Goal: Transaction & Acquisition: Purchase product/service

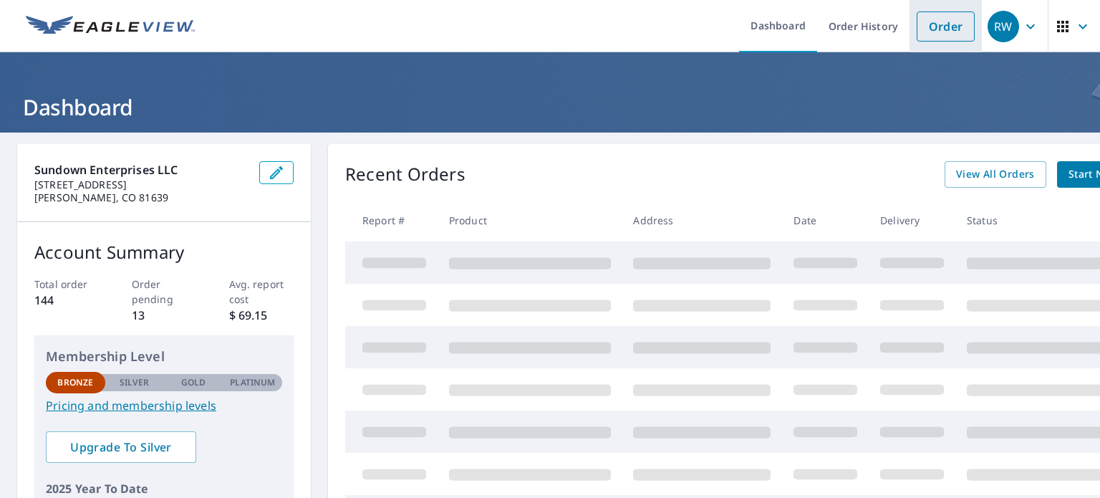
click at [934, 32] on link "Order" at bounding box center [946, 26] width 58 height 30
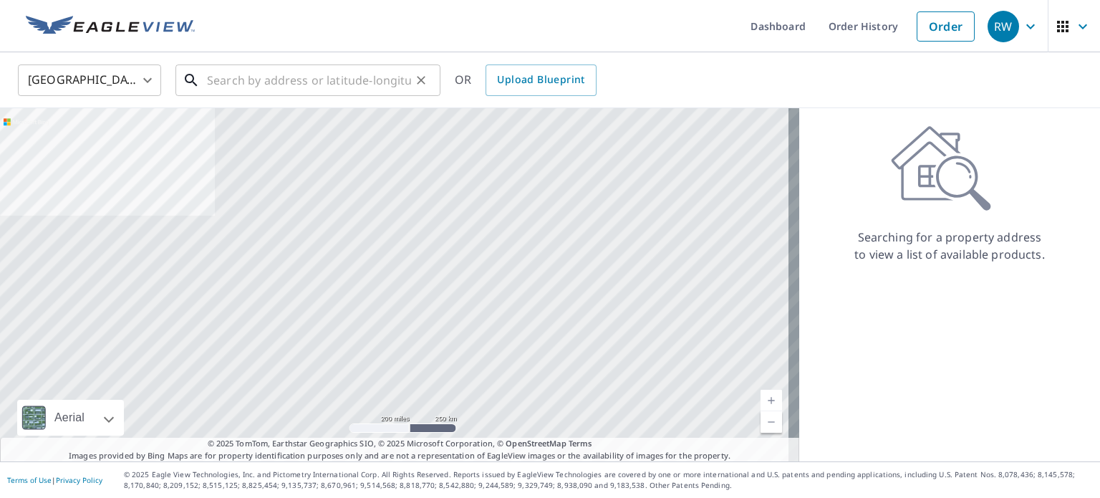
click at [251, 81] on input "text" at bounding box center [309, 80] width 204 height 40
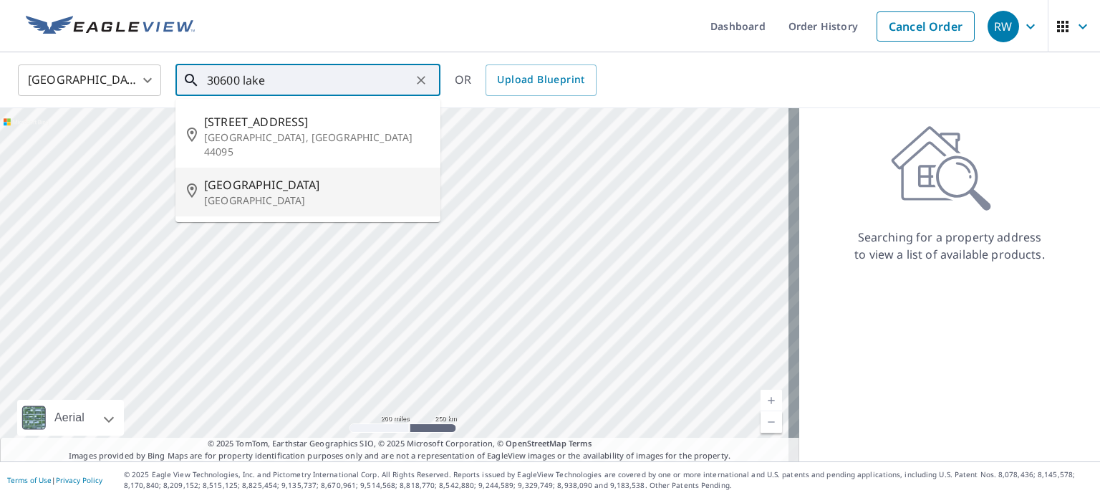
click at [283, 193] on p "[GEOGRAPHIC_DATA]" at bounding box center [316, 200] width 225 height 14
type input "[STREET_ADDRESS]"
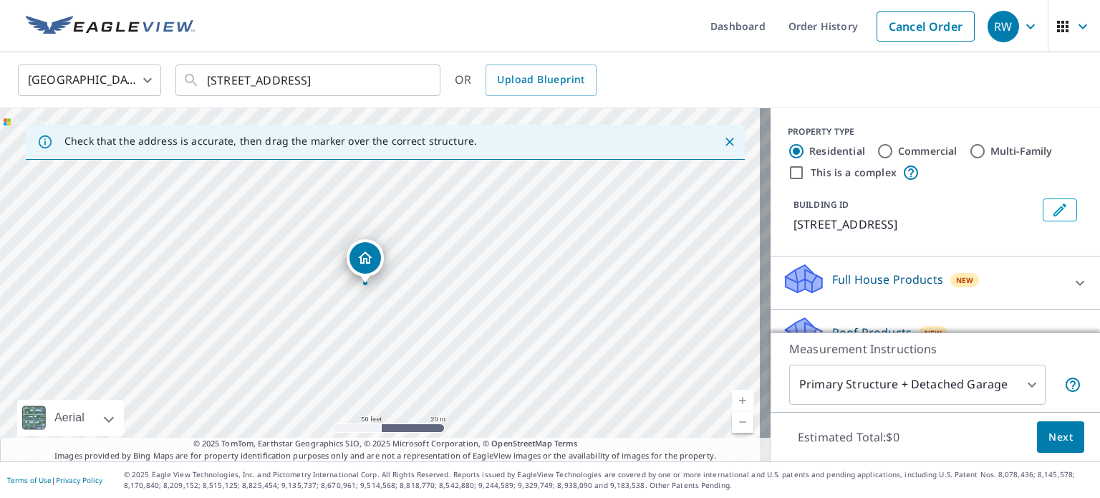
drag, startPoint x: 409, startPoint y: 278, endPoint x: 436, endPoint y: 327, distance: 56.4
click at [433, 335] on div "[STREET_ADDRESS]" at bounding box center [385, 284] width 771 height 353
click at [890, 389] on body "RW RW Dashboard Order History Cancel Order RW [GEOGRAPHIC_DATA] US ​ [STREET_AD…" at bounding box center [550, 249] width 1100 height 498
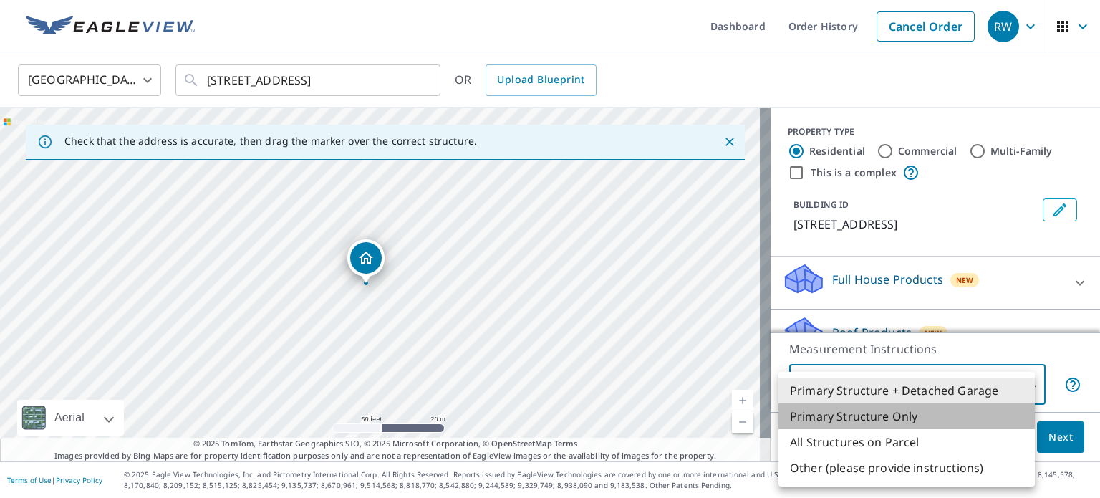
drag, startPoint x: 890, startPoint y: 389, endPoint x: 899, endPoint y: 420, distance: 32.7
click at [899, 420] on li "Primary Structure Only" at bounding box center [907, 416] width 256 height 26
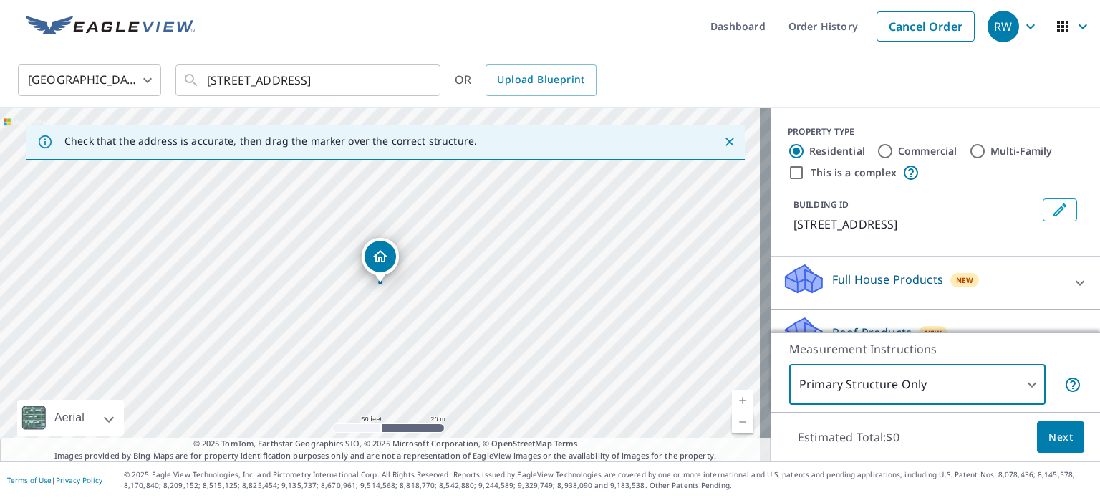
click at [933, 386] on body "RW RW Dashboard Order History Cancel Order RW [GEOGRAPHIC_DATA] US ​ [STREET_AD…" at bounding box center [550, 249] width 1100 height 498
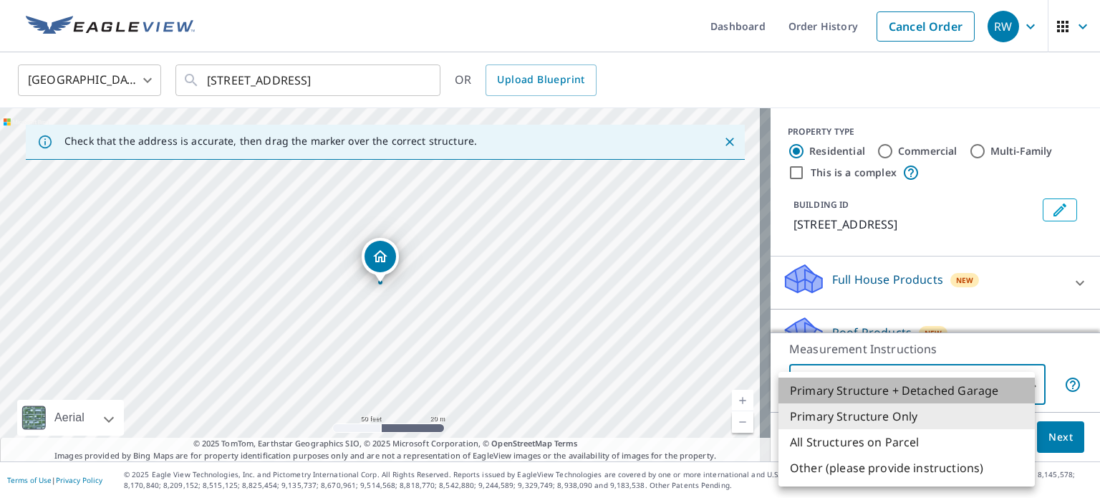
click at [928, 387] on li "Primary Structure + Detached Garage" at bounding box center [907, 390] width 256 height 26
type input "1"
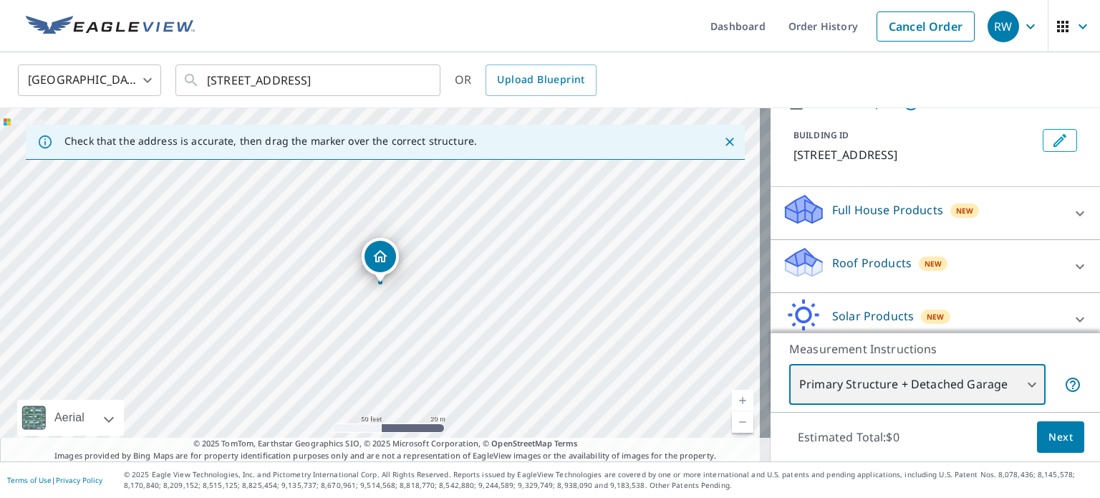
scroll to position [152, 0]
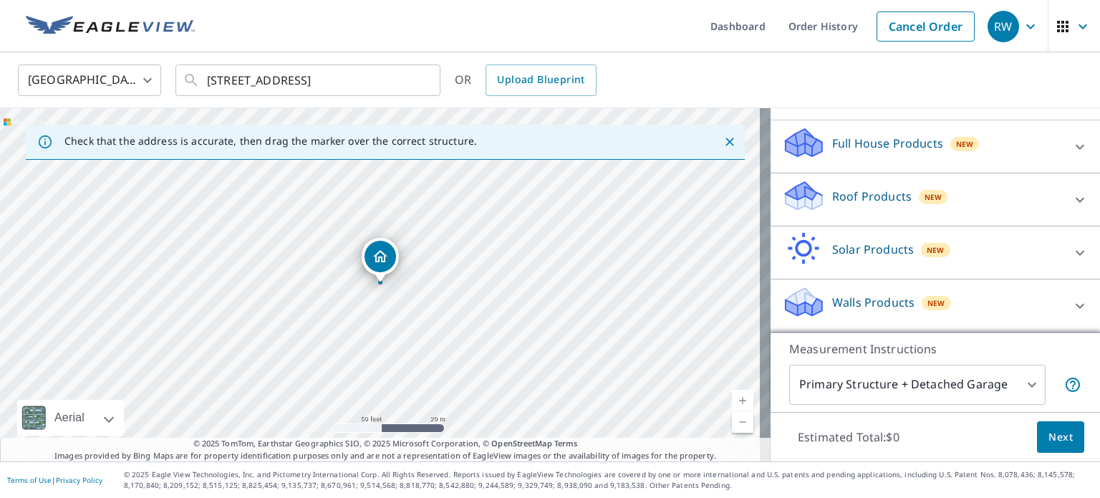
click at [859, 203] on p "Roof Products" at bounding box center [872, 196] width 80 height 17
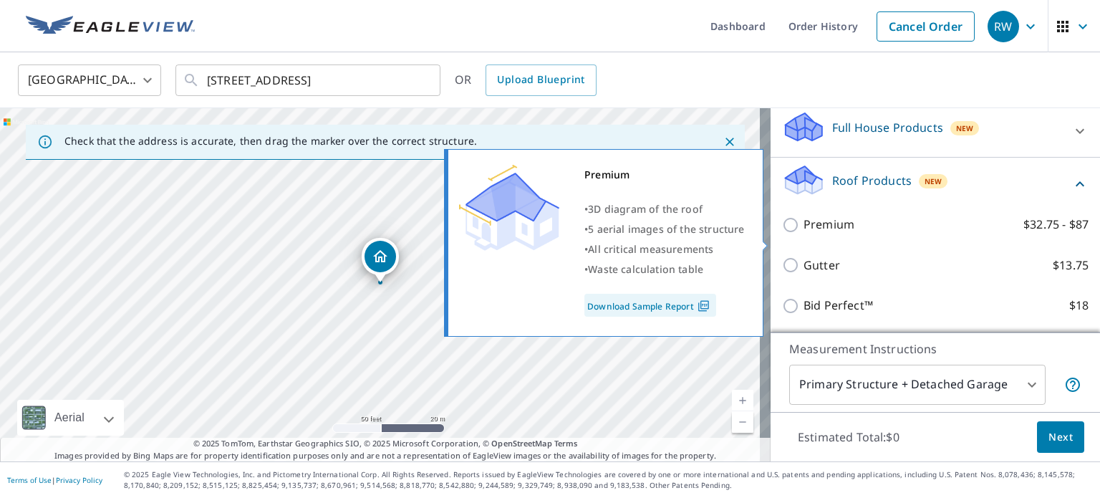
click at [782, 234] on input "Premium $32.75 - $87" at bounding box center [792, 224] width 21 height 17
checkbox input "true"
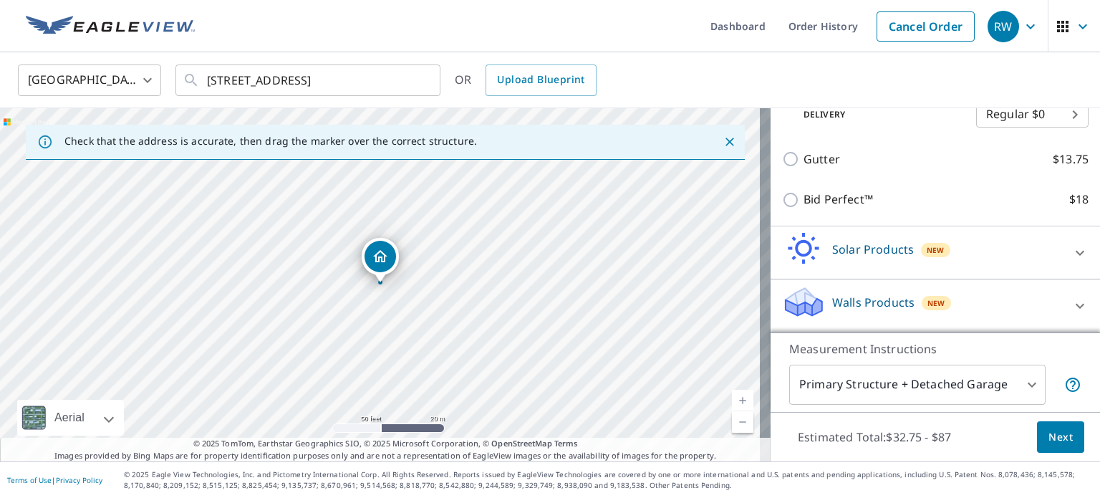
scroll to position [320, 0]
click at [1051, 439] on span "Next" at bounding box center [1061, 437] width 24 height 18
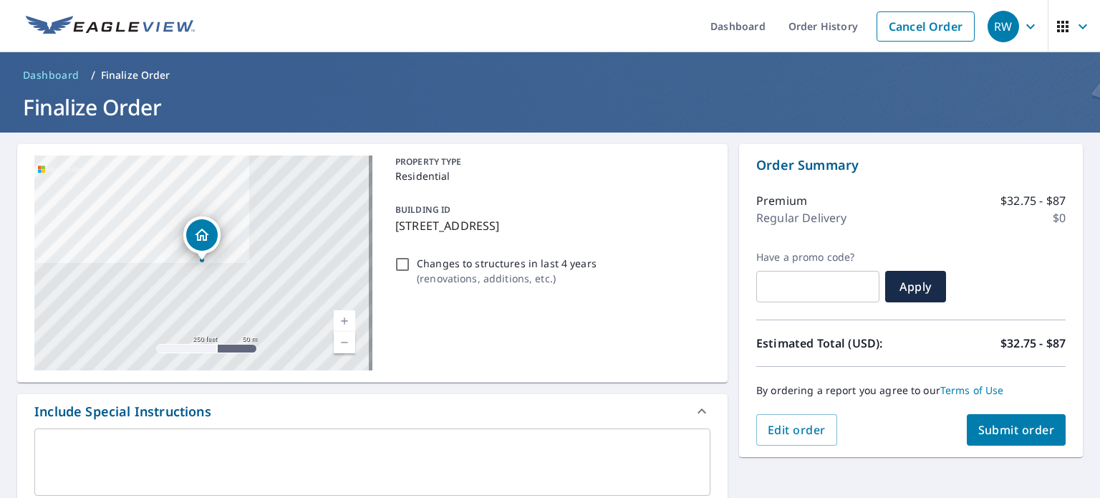
click at [1028, 429] on span "Submit order" at bounding box center [1016, 430] width 77 height 16
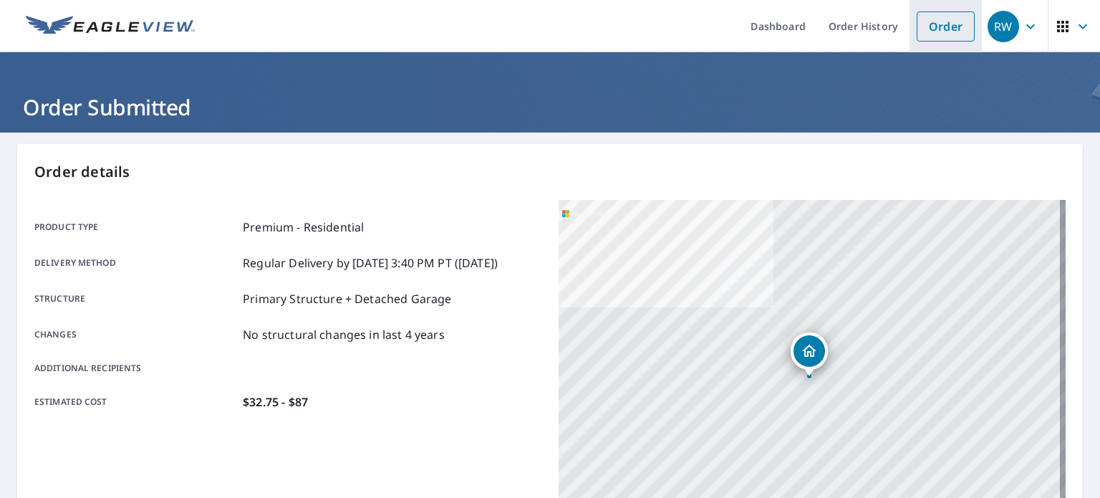
click at [933, 30] on link "Order" at bounding box center [946, 26] width 58 height 30
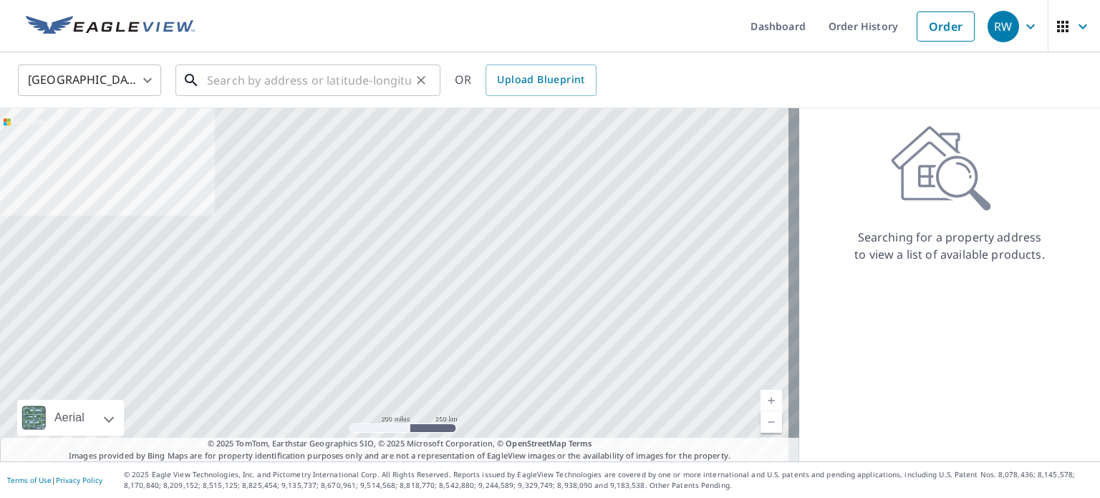
click at [349, 82] on input "text" at bounding box center [309, 80] width 204 height 40
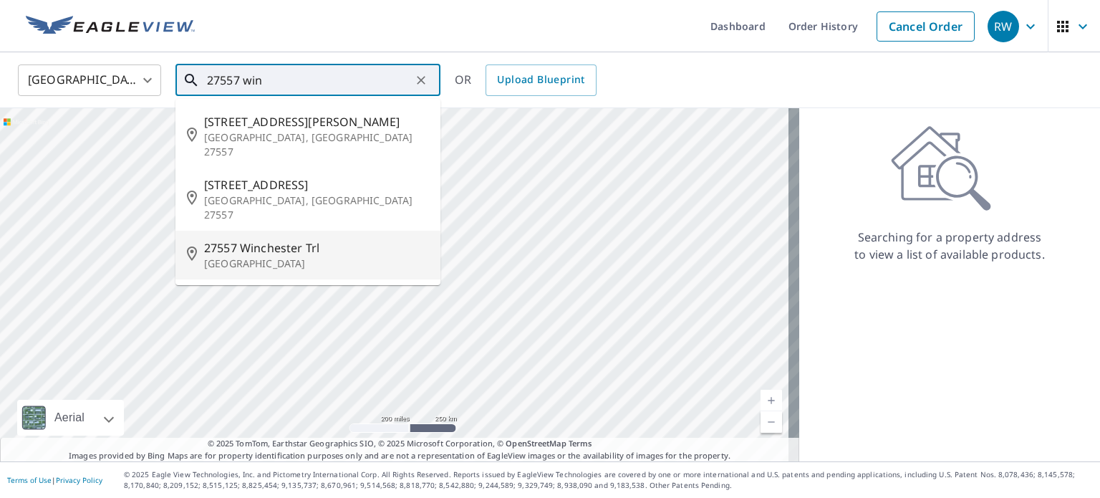
click at [264, 256] on p "[GEOGRAPHIC_DATA]" at bounding box center [316, 263] width 225 height 14
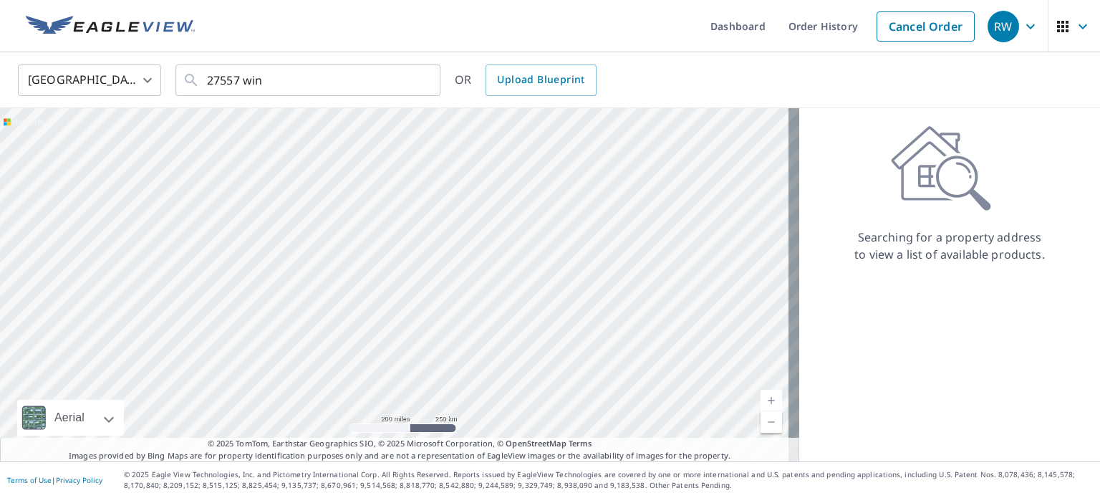
type input "[STREET_ADDRESS]"
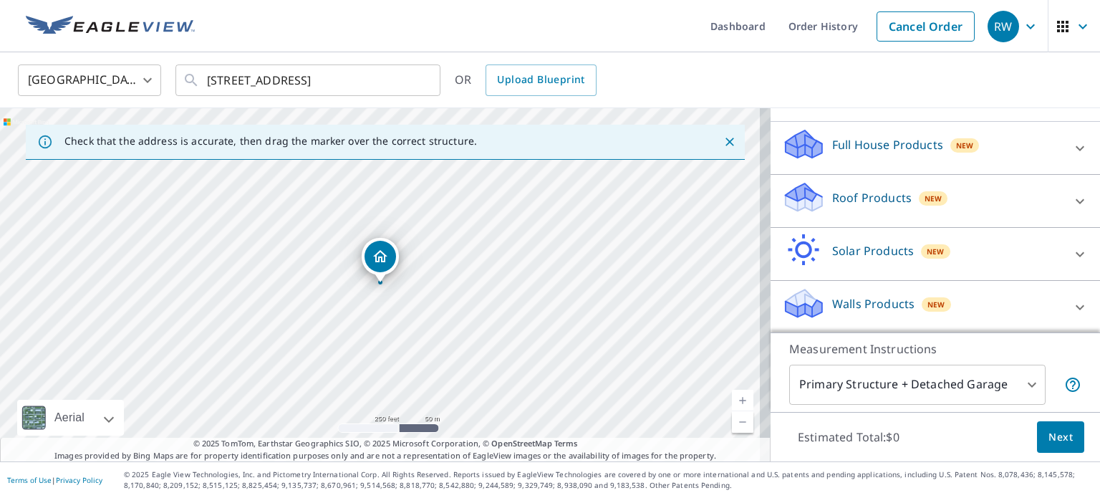
scroll to position [143, 0]
click at [857, 192] on div "Roof Products New" at bounding box center [922, 199] width 281 height 41
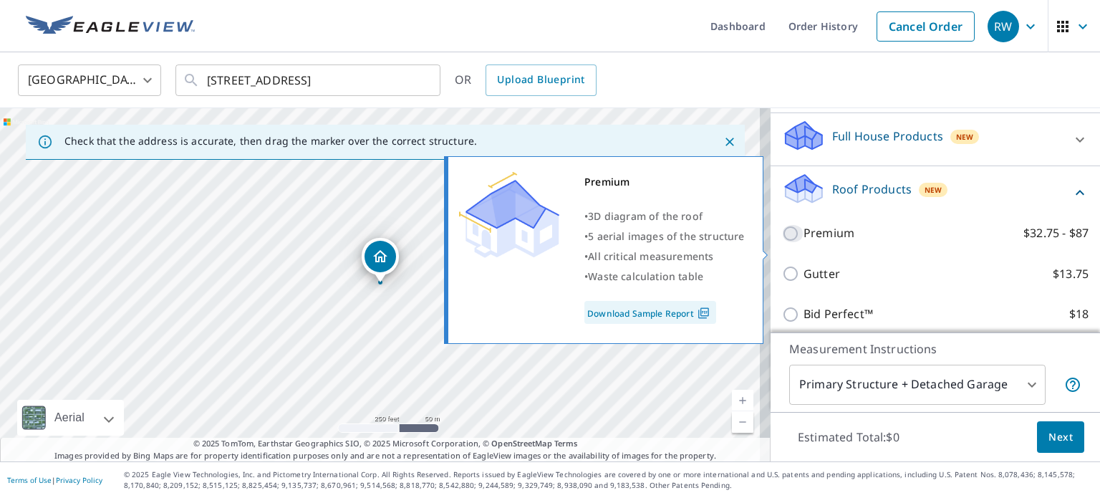
click at [782, 242] on input "Premium $32.75 - $87" at bounding box center [792, 233] width 21 height 17
checkbox input "true"
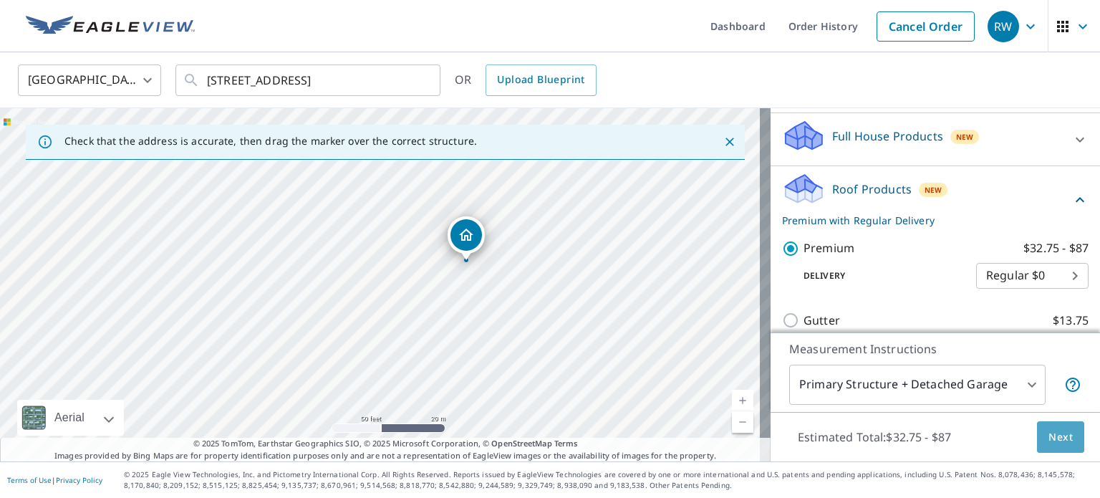
click at [1049, 446] on span "Next" at bounding box center [1061, 437] width 24 height 18
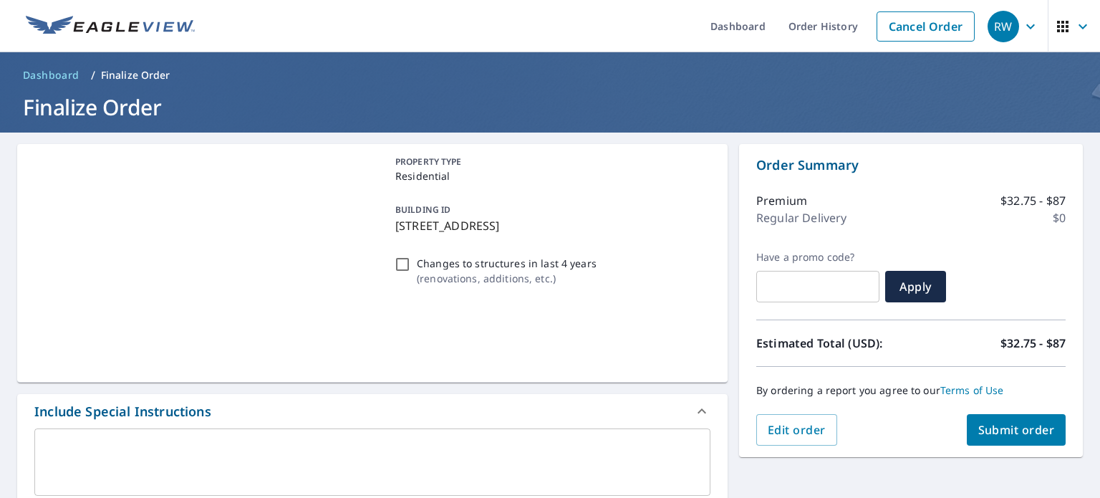
scroll to position [72, 0]
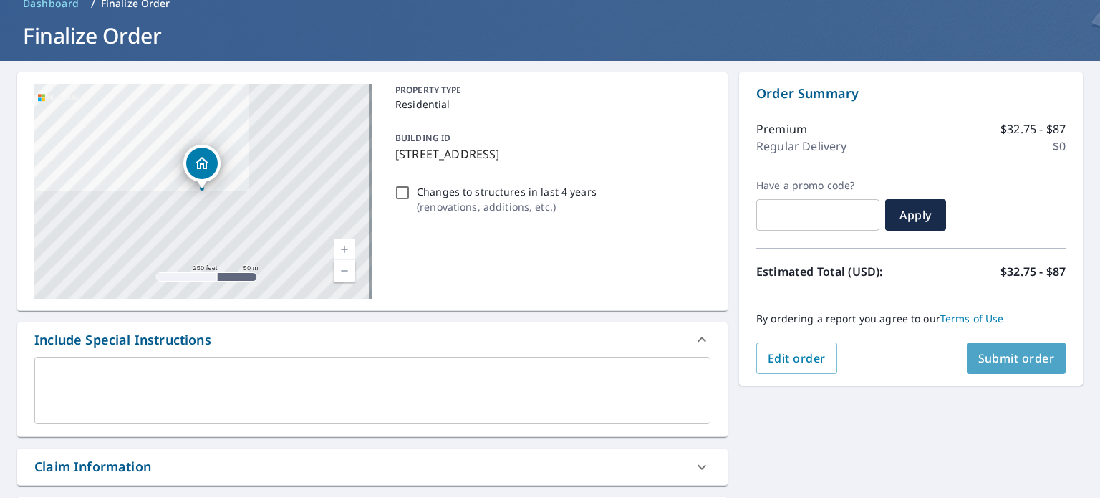
click at [983, 363] on span "Submit order" at bounding box center [1016, 358] width 77 height 16
